Goal: Task Accomplishment & Management: Complete application form

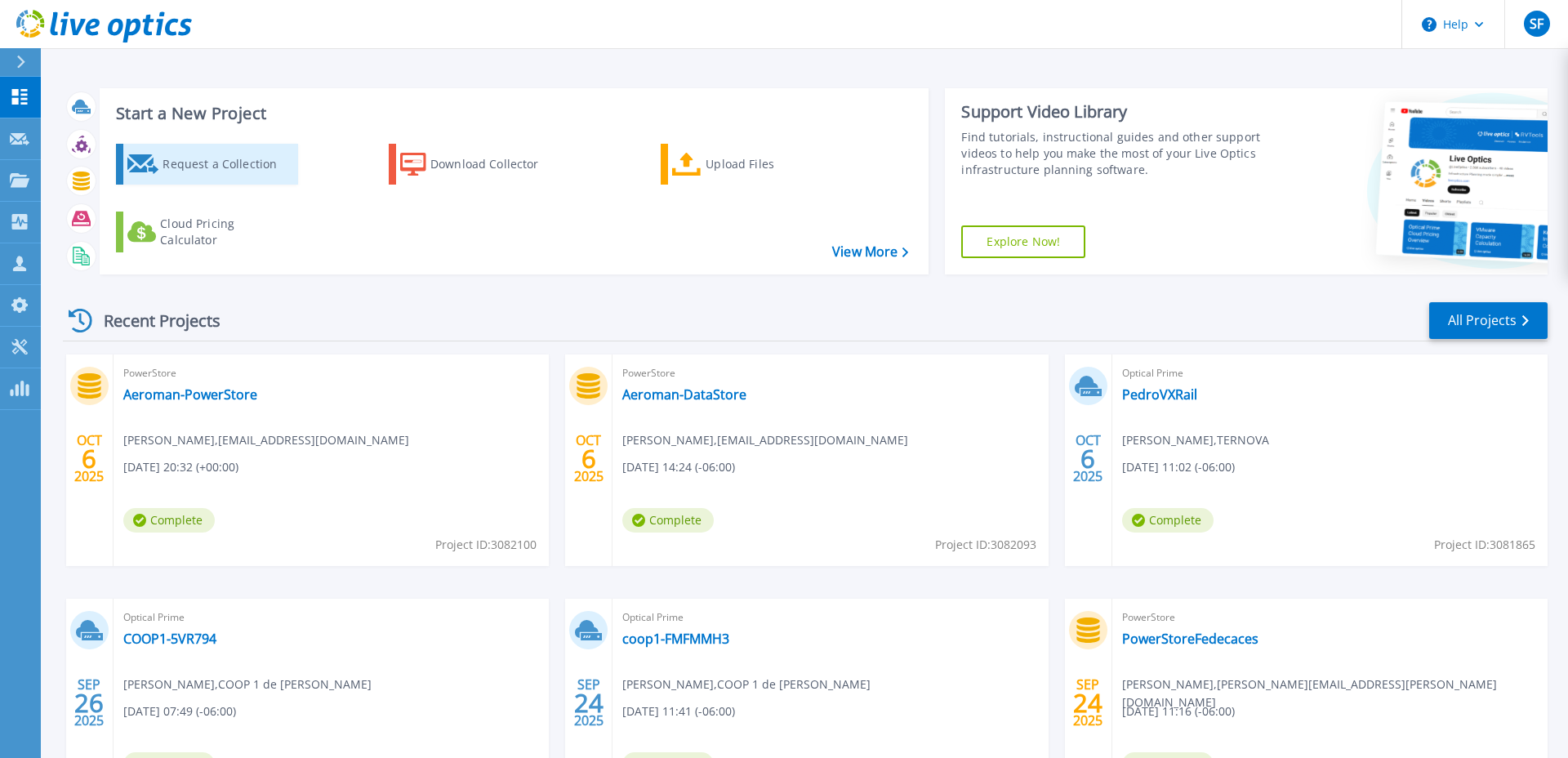
click at [196, 160] on div "Request a Collection" at bounding box center [227, 164] width 130 height 33
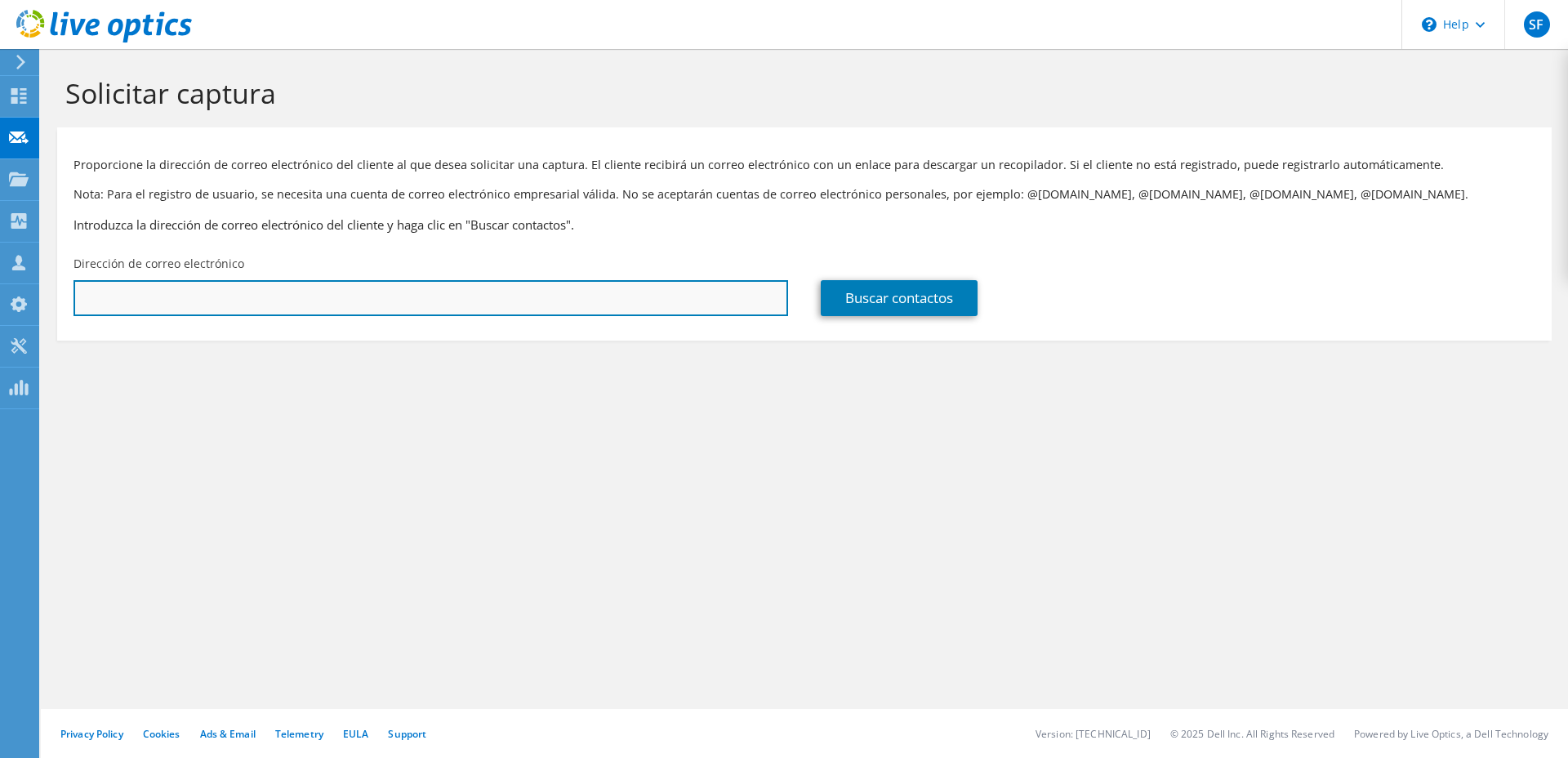
click at [577, 297] on input "text" at bounding box center [431, 298] width 714 height 36
paste input "[PERSON_NAME][EMAIL_ADDRESS][DOMAIN_NAME]"
type input "[PERSON_NAME][EMAIL_ADDRESS][DOMAIN_NAME]"
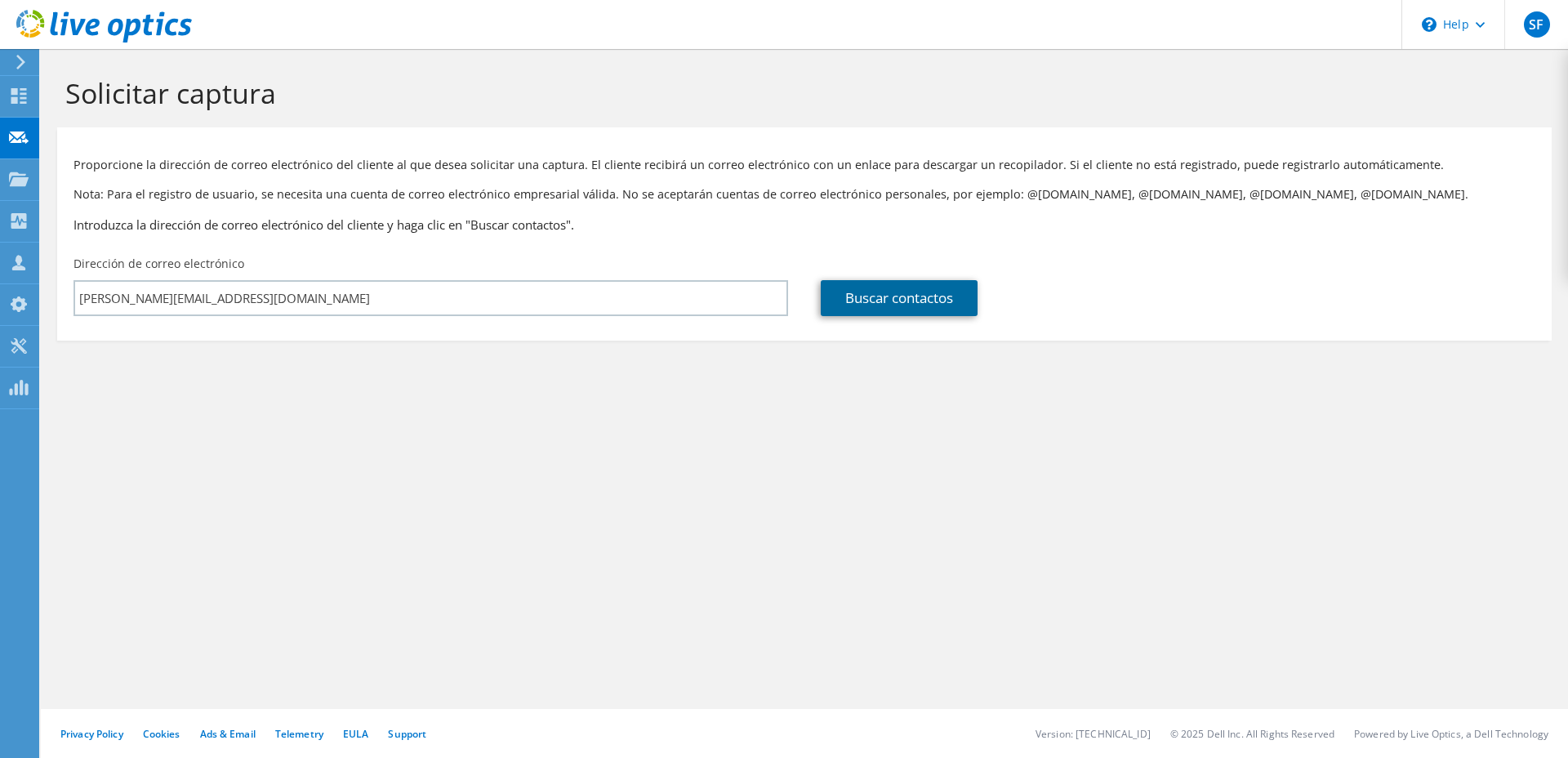
click at [911, 297] on link "Buscar contactos" at bounding box center [899, 298] width 157 height 36
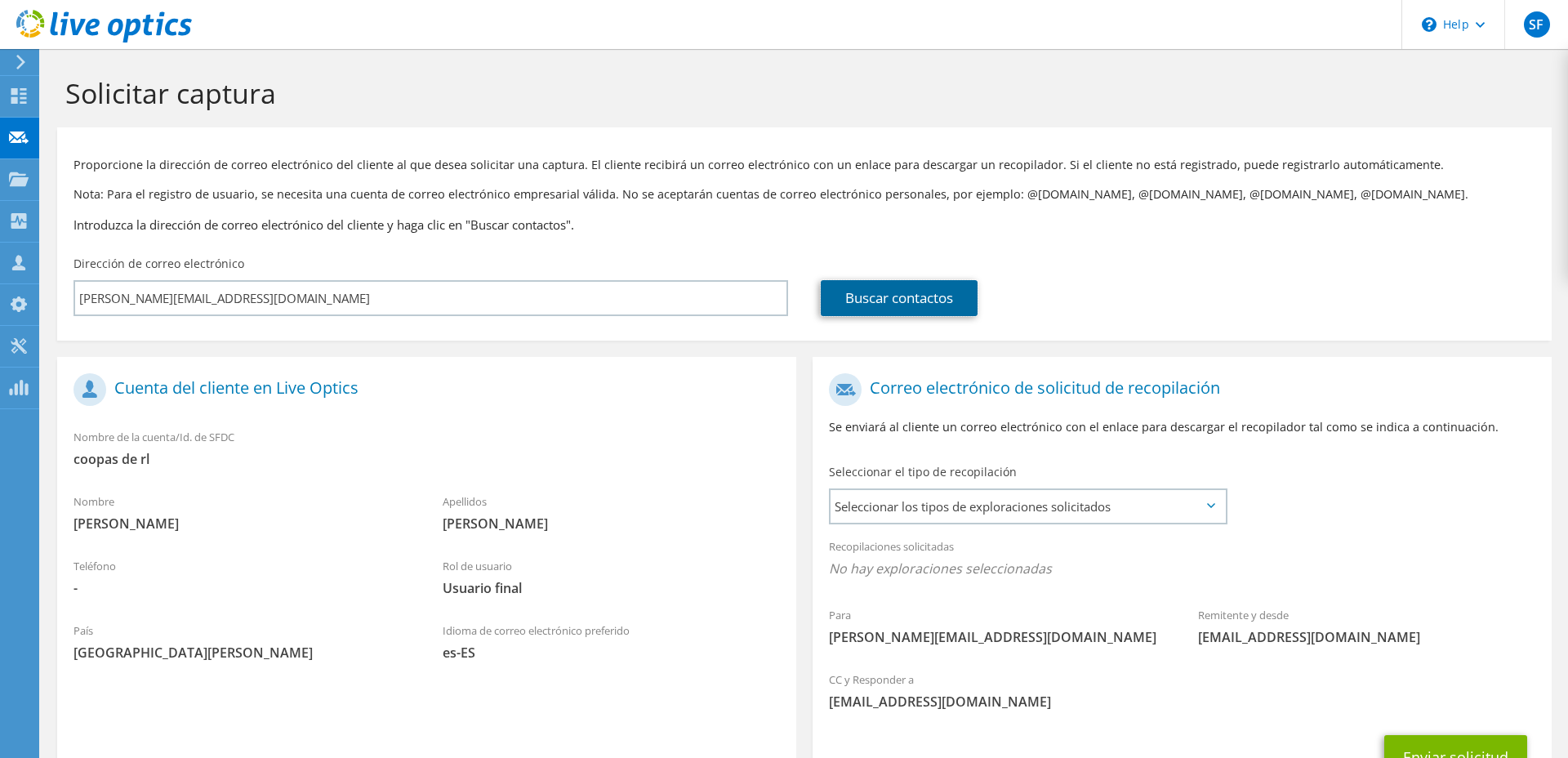
scroll to position [135, 0]
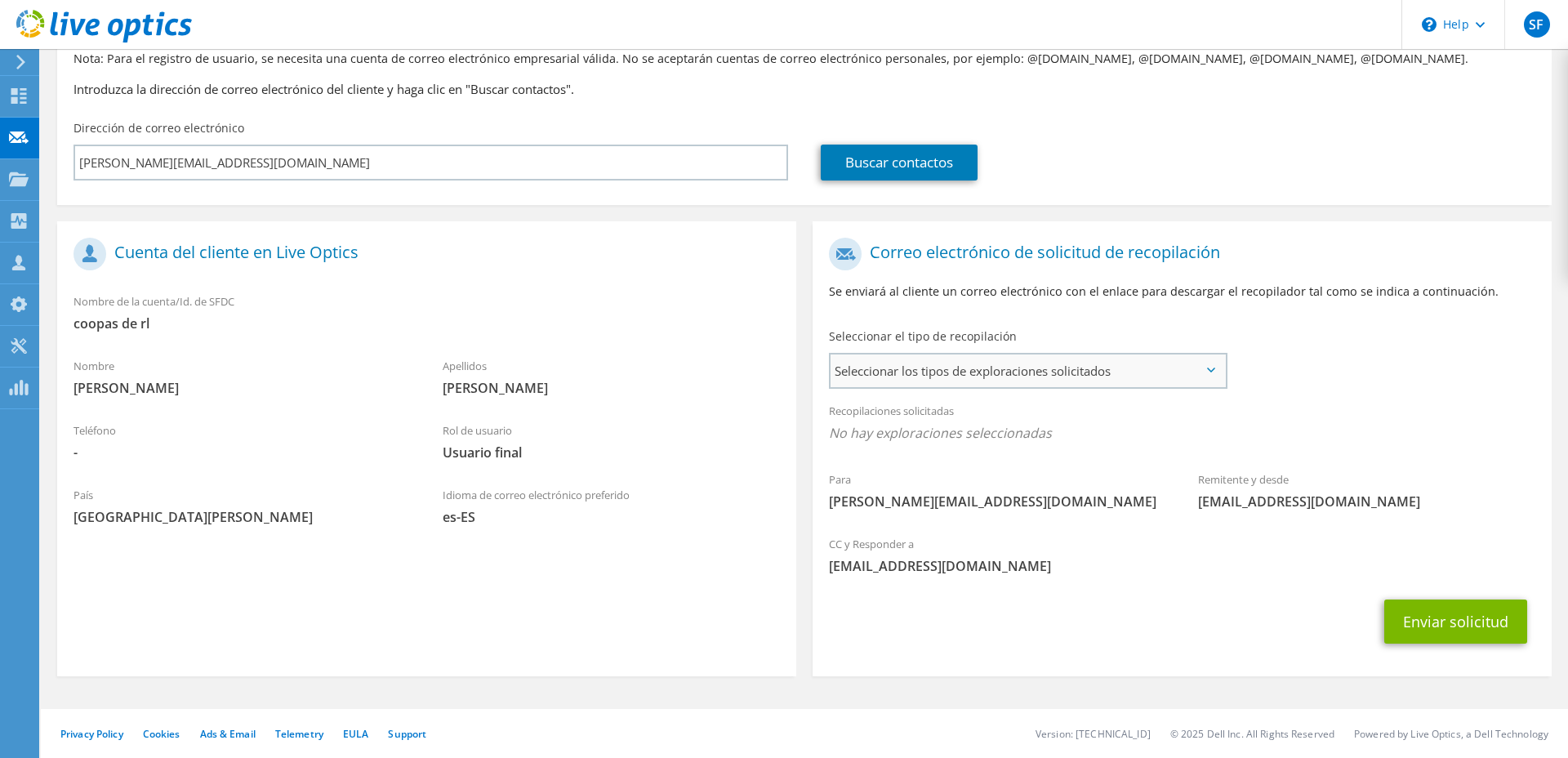
click at [1010, 379] on span "Seleccionar los tipos de exploraciones solicitados" at bounding box center [1028, 370] width 394 height 33
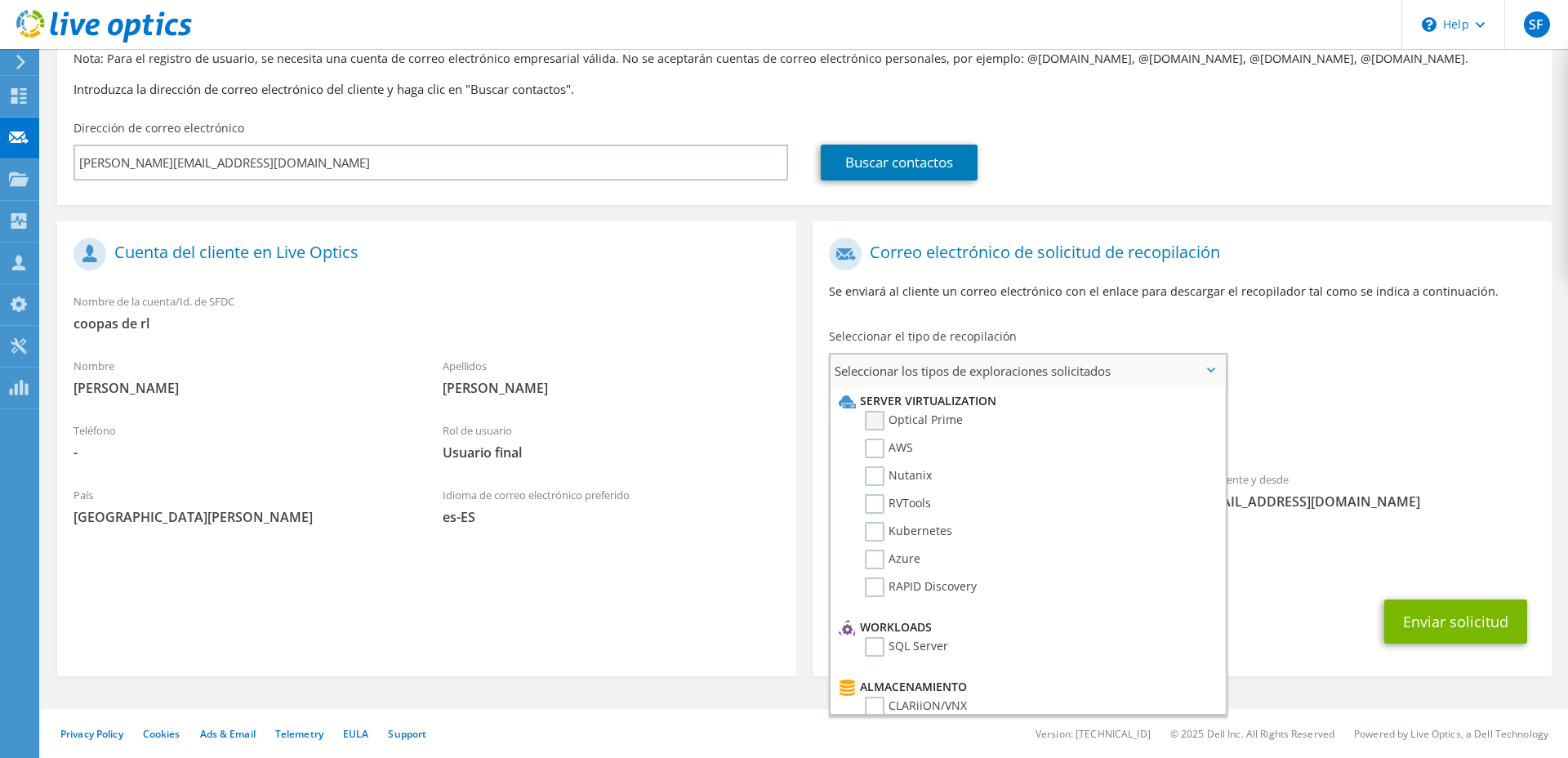
click at [955, 416] on label "Optical Prime" at bounding box center [913, 421] width 98 height 20
click at [0, 0] on input "Optical Prime" at bounding box center [0, 0] width 0 height 0
click at [924, 492] on li "Nutanix" at bounding box center [1026, 480] width 382 height 28
click at [922, 499] on label "RVTools" at bounding box center [897, 504] width 66 height 20
click at [0, 0] on input "RVTools" at bounding box center [0, 0] width 0 height 0
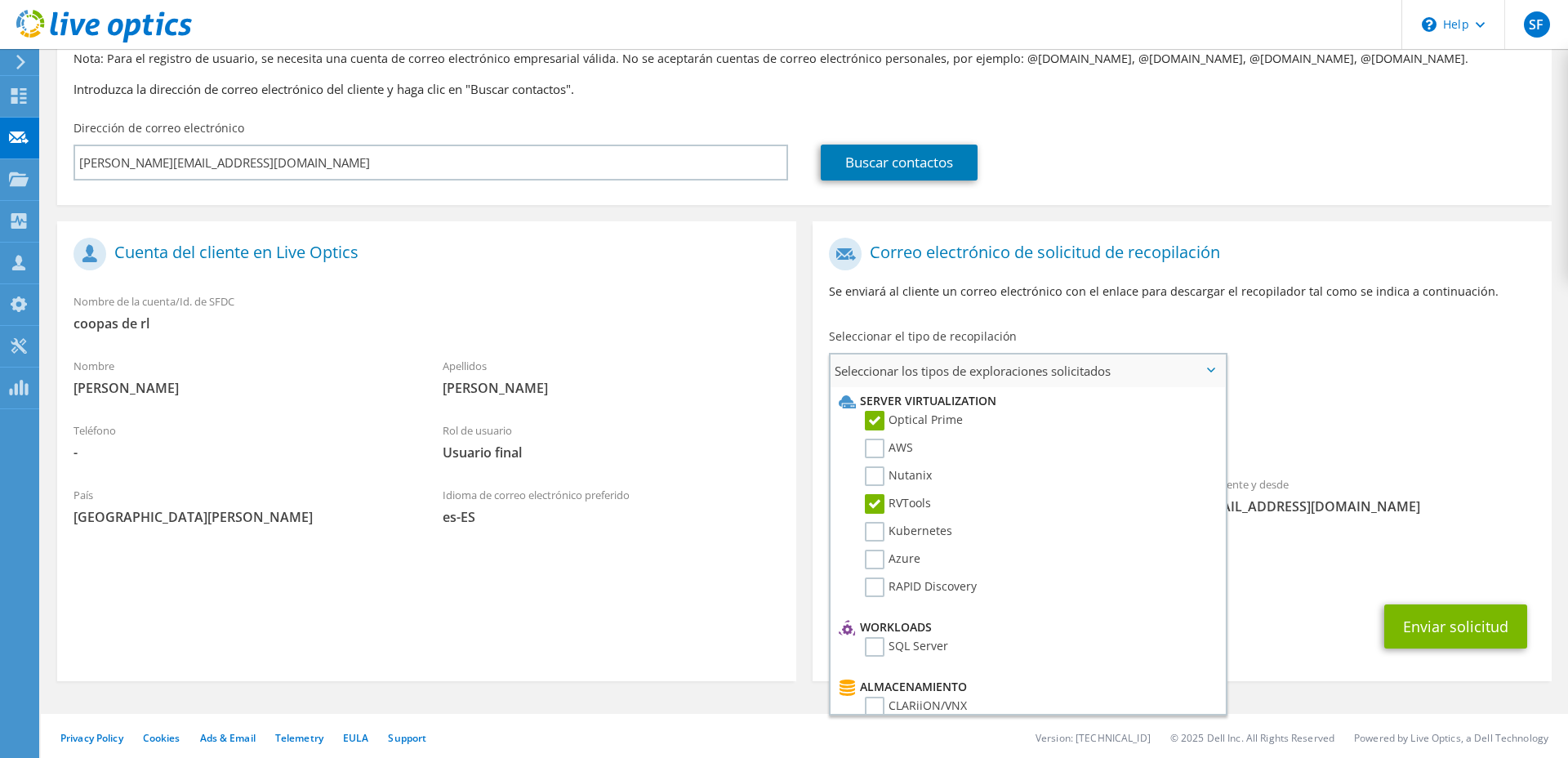
click at [922, 499] on label "RVTools" at bounding box center [897, 504] width 66 height 20
click at [0, 0] on input "RVTools" at bounding box center [0, 0] width 0 height 0
click at [922, 499] on label "RVTools" at bounding box center [897, 504] width 66 height 20
click at [0, 0] on input "RVTools" at bounding box center [0, 0] width 0 height 0
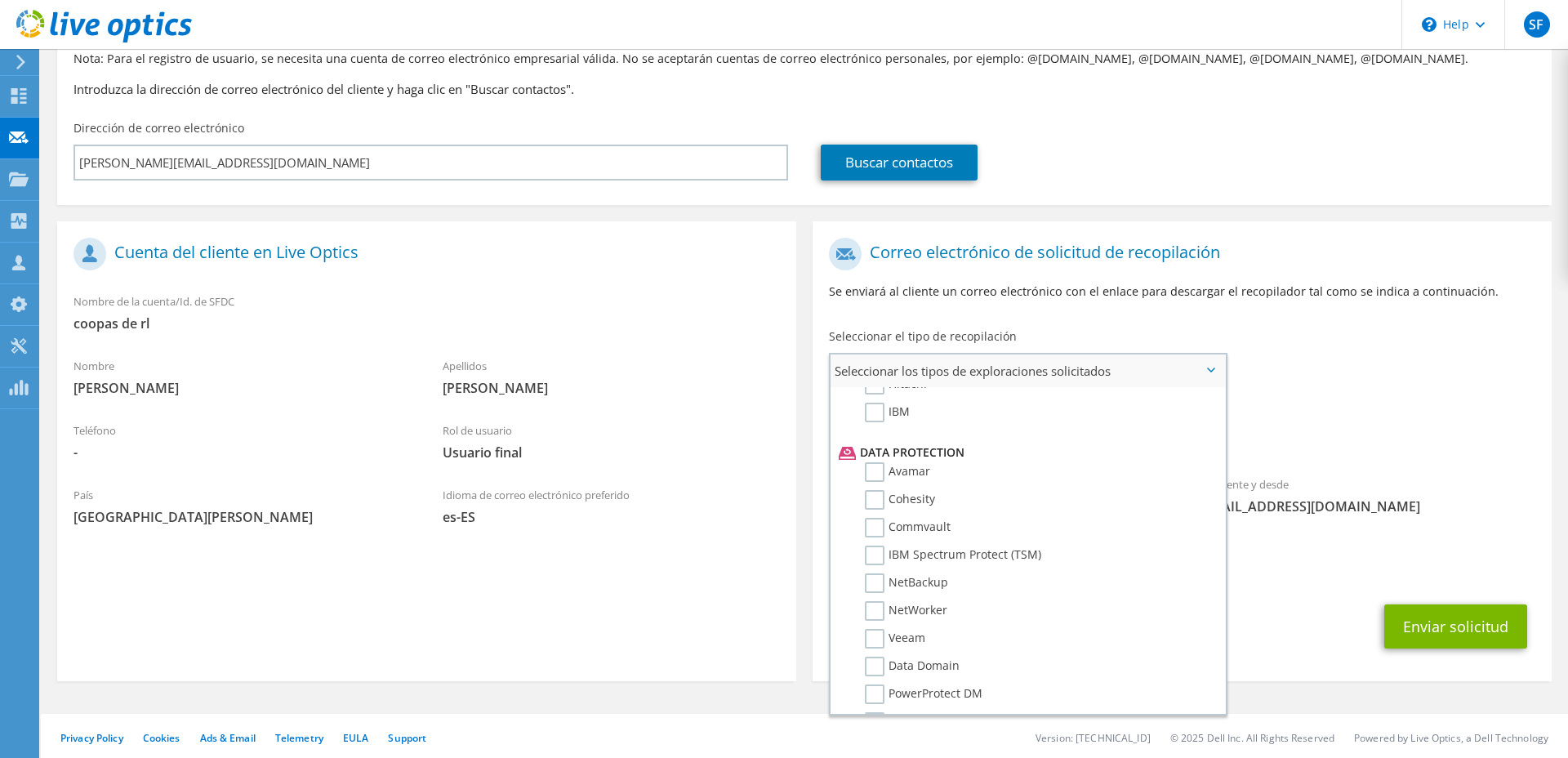
scroll to position [777, 0]
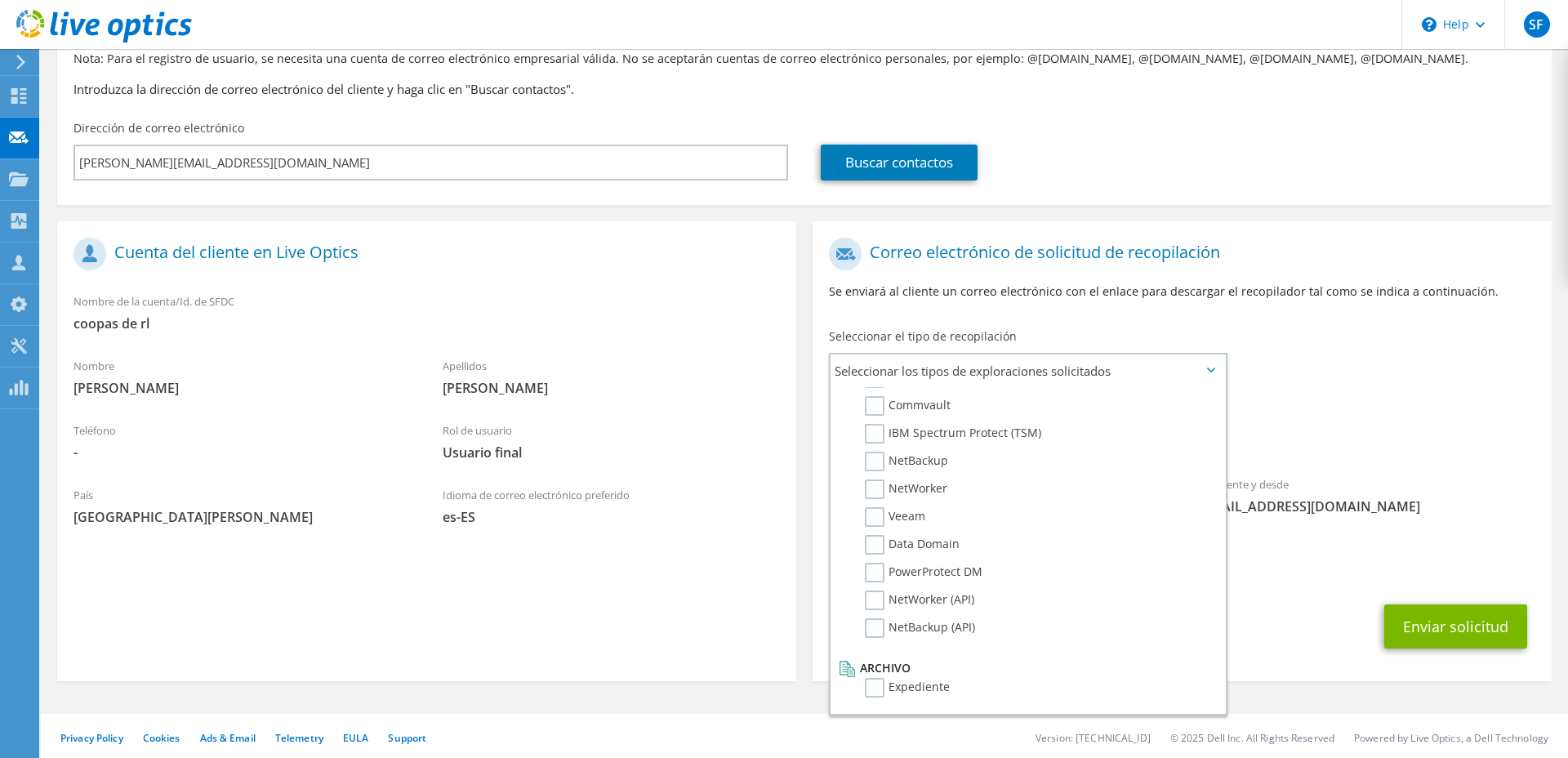
click at [1252, 571] on span "[EMAIL_ADDRESS][DOMAIN_NAME]" at bounding box center [1182, 571] width 706 height 18
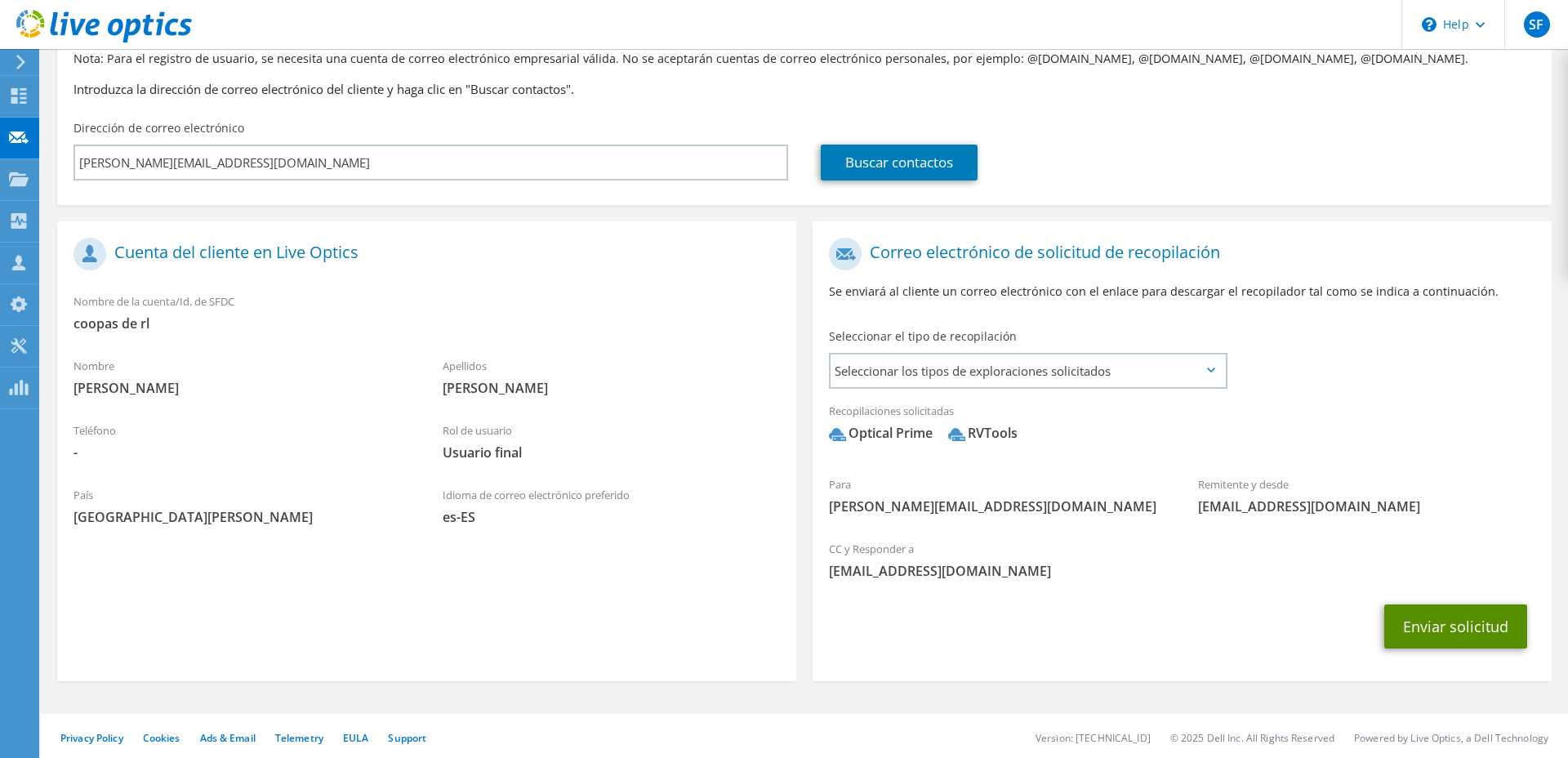
click at [1388, 641] on button "Enviar solicitud" at bounding box center [1456, 626] width 143 height 44
